Goal: Task Accomplishment & Management: Complete application form

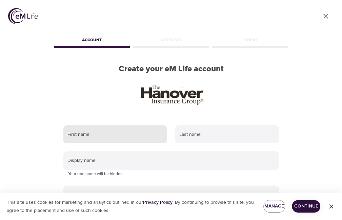
click at [105, 138] on input "text" at bounding box center [115, 135] width 104 height 18
type input "j"
type input "[PERSON_NAME]"
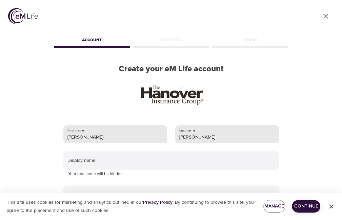
type input "[PERSON_NAME]"
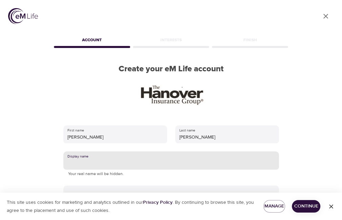
scroll to position [68, 0]
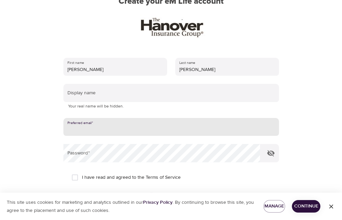
click at [66, 126] on input "email" at bounding box center [170, 127] width 215 height 18
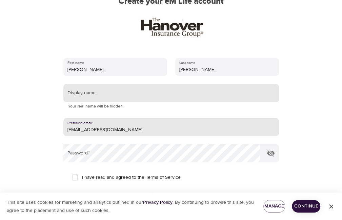
type input "[EMAIL_ADDRESS][DOMAIN_NAME]"
click at [67, 93] on input "text" at bounding box center [170, 93] width 215 height 18
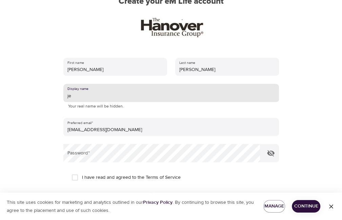
type input "j"
type input "[PERSON_NAME]"
click at [75, 180] on input "I have read and agreed to the Terms of Service" at bounding box center [75, 178] width 14 height 14
checkbox input "true"
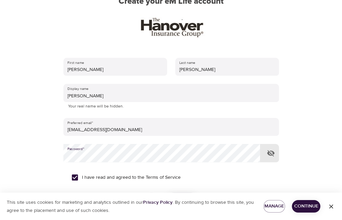
click at [307, 206] on span "Continue" at bounding box center [306, 207] width 18 height 8
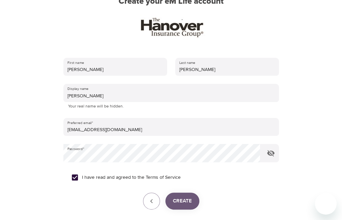
click at [181, 202] on span "Create" at bounding box center [182, 201] width 19 height 9
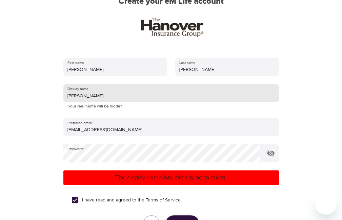
click at [81, 94] on input "[PERSON_NAME]" at bounding box center [170, 93] width 215 height 18
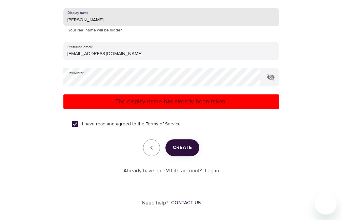
type input "[PERSON_NAME]"
click at [182, 147] on span "Create" at bounding box center [182, 148] width 19 height 9
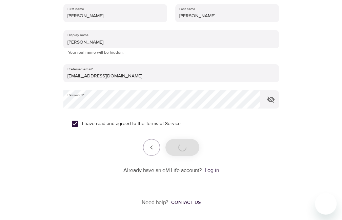
scroll to position [121, 0]
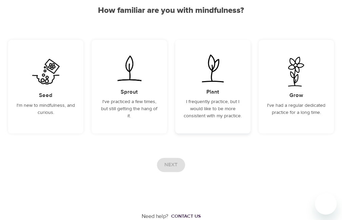
click at [200, 107] on p "I frequently practice, but I would like to be more consistent with my practice." at bounding box center [212, 109] width 59 height 21
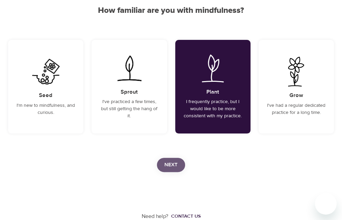
click at [172, 161] on span "Next" at bounding box center [170, 165] width 13 height 9
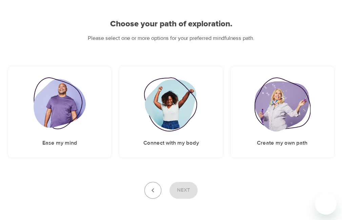
scroll to position [43, 0]
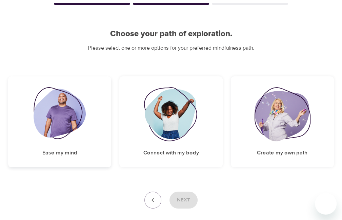
click at [68, 152] on h5 "Ease my mind" at bounding box center [59, 153] width 35 height 7
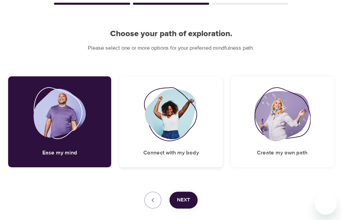
click at [186, 154] on h5 "Connect with my body" at bounding box center [171, 153] width 56 height 7
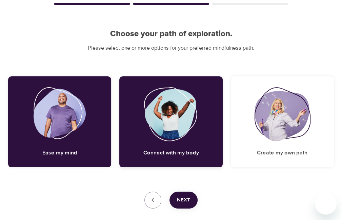
click at [181, 153] on h5 "Connect with my body" at bounding box center [171, 153] width 56 height 7
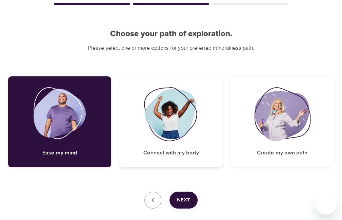
click at [188, 151] on h5 "Connect with my body" at bounding box center [171, 153] width 56 height 7
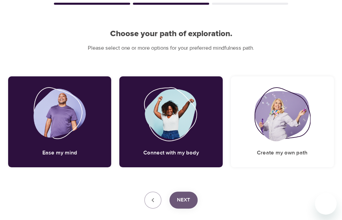
click at [191, 201] on button "Next" at bounding box center [183, 200] width 28 height 17
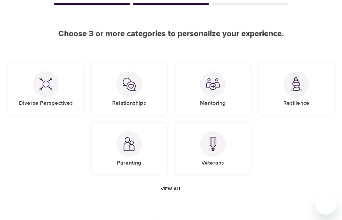
scroll to position [9, 0]
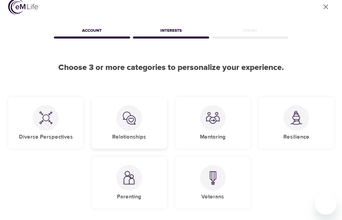
click at [117, 134] on h5 "Relationships" at bounding box center [129, 137] width 34 height 7
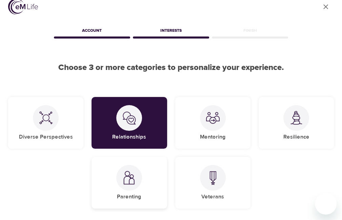
click at [133, 190] on div "Parenting" at bounding box center [128, 183] width 75 height 52
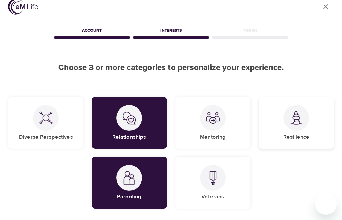
click at [293, 132] on div "Resilience" at bounding box center [295, 123] width 75 height 52
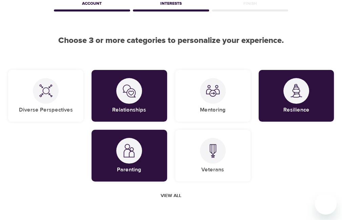
scroll to position [108, 0]
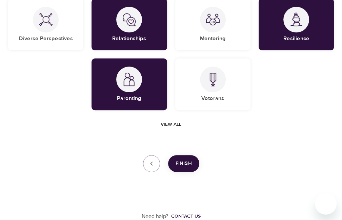
click at [177, 163] on span "Finish" at bounding box center [183, 164] width 16 height 9
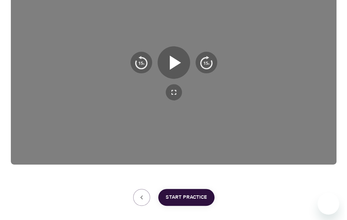
scroll to position [172, 0]
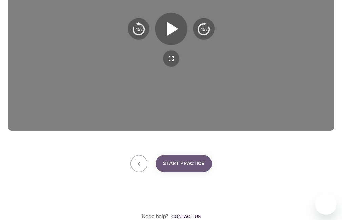
click at [179, 161] on span "Start Practice" at bounding box center [183, 164] width 41 height 9
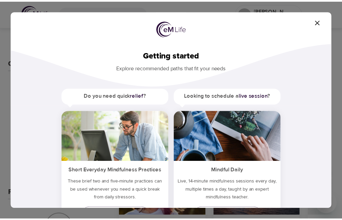
scroll to position [102, 0]
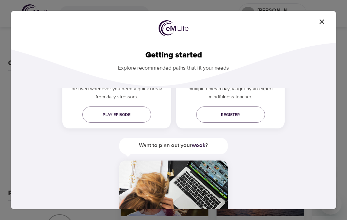
click at [321, 20] on icon "button" at bounding box center [322, 22] width 8 height 8
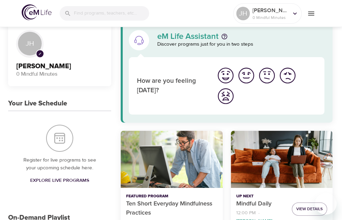
scroll to position [0, 0]
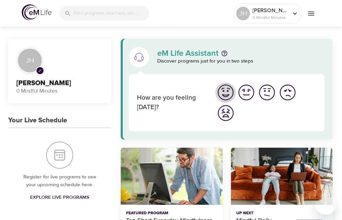
click at [224, 91] on img "I'm feeling great" at bounding box center [225, 92] width 19 height 19
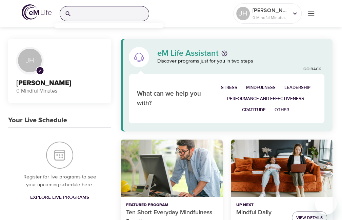
click at [100, 15] on input "search" at bounding box center [111, 13] width 75 height 15
